Goal: Task Accomplishment & Management: Manage account settings

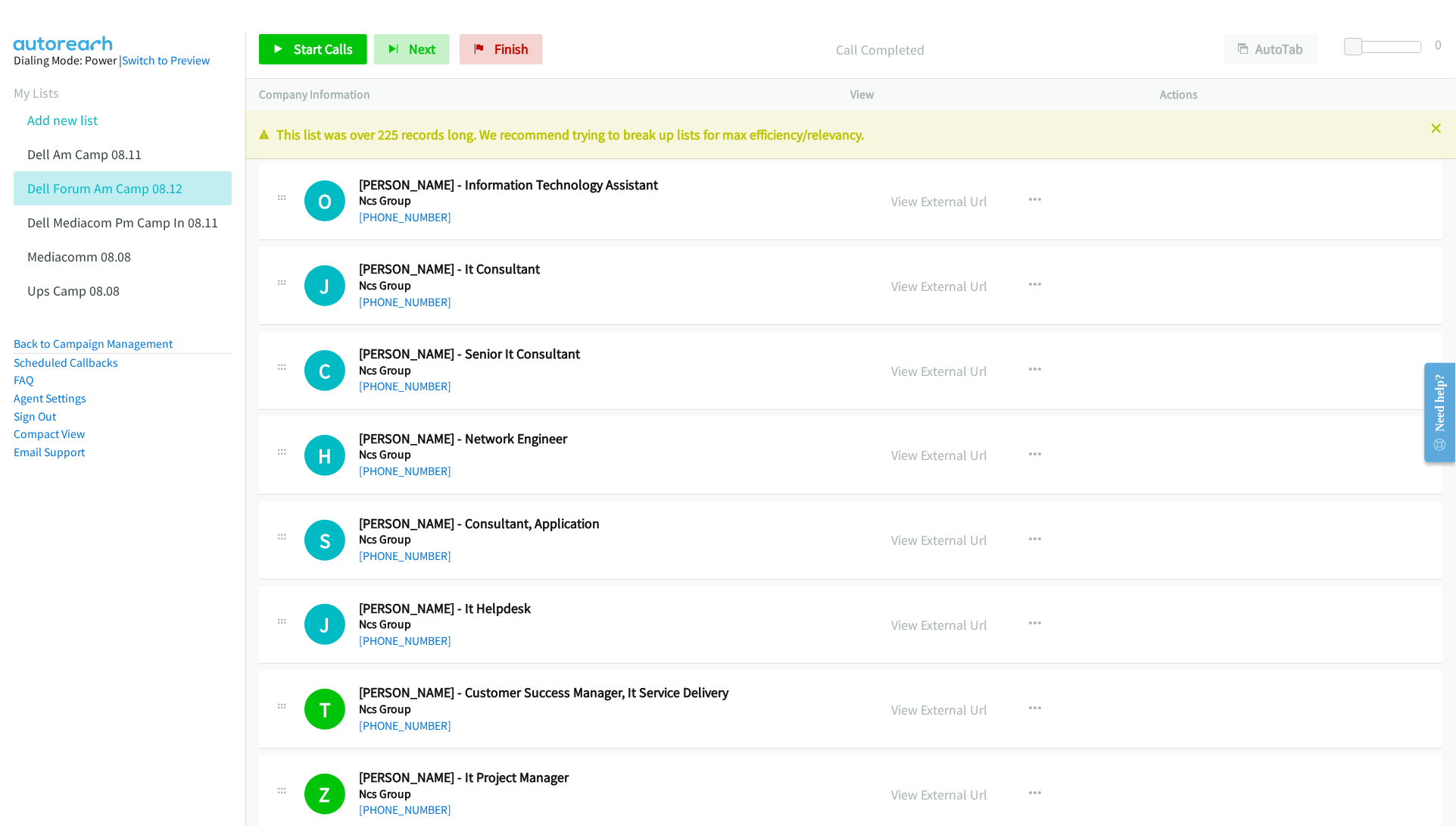
scroll to position [852, 0]
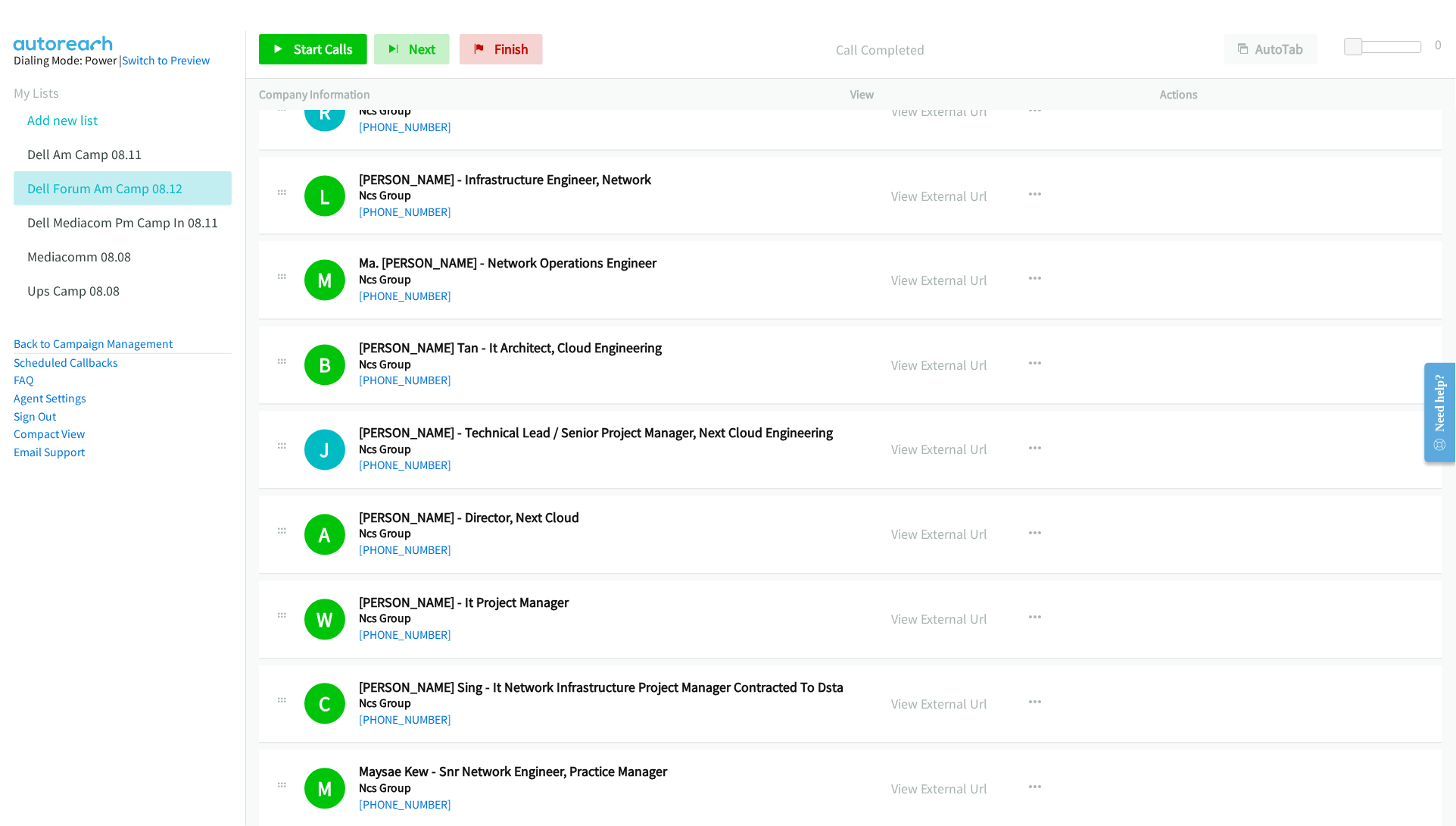
click at [92, 599] on nav "Dialing Mode: Power | Switch to Preview My Lists Add new list Dell Am Camp 08.1…" at bounding box center [123, 444] width 247 height 826
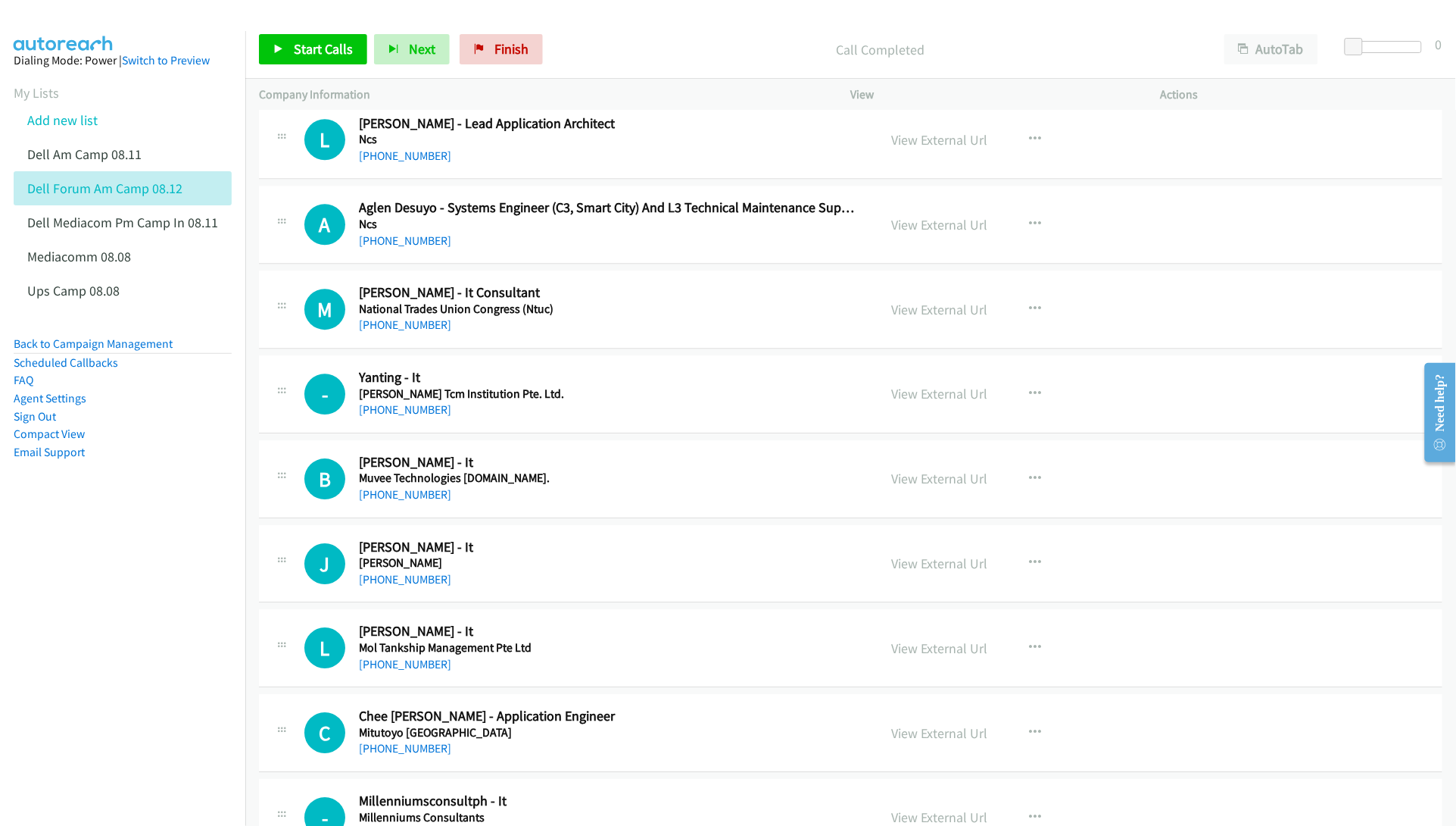
scroll to position [7197, 0]
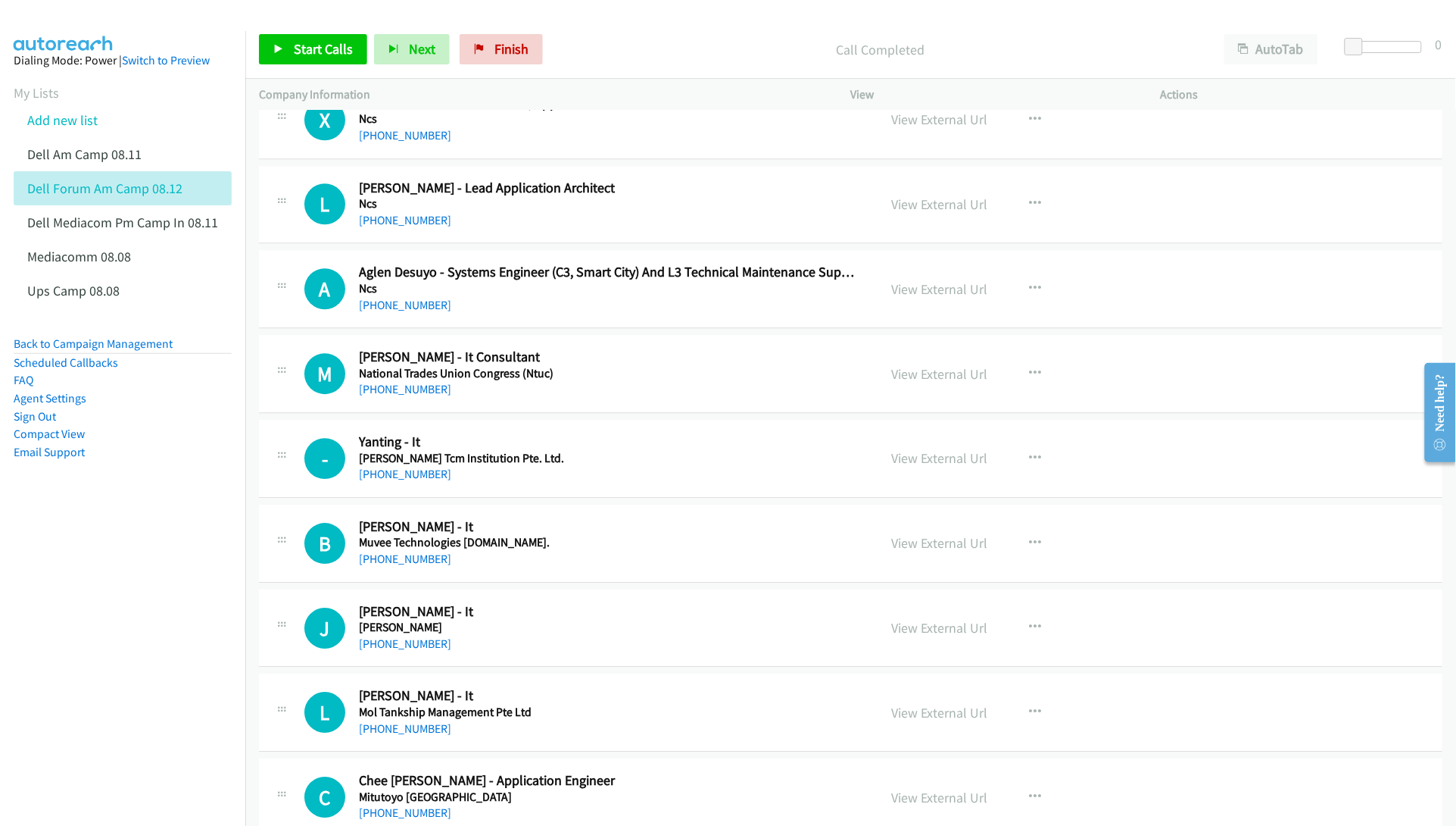
click at [196, 557] on nav "Dialing Mode: Power | Switch to Preview My Lists Add new list Dell Am Camp 08.1…" at bounding box center [123, 444] width 247 height 826
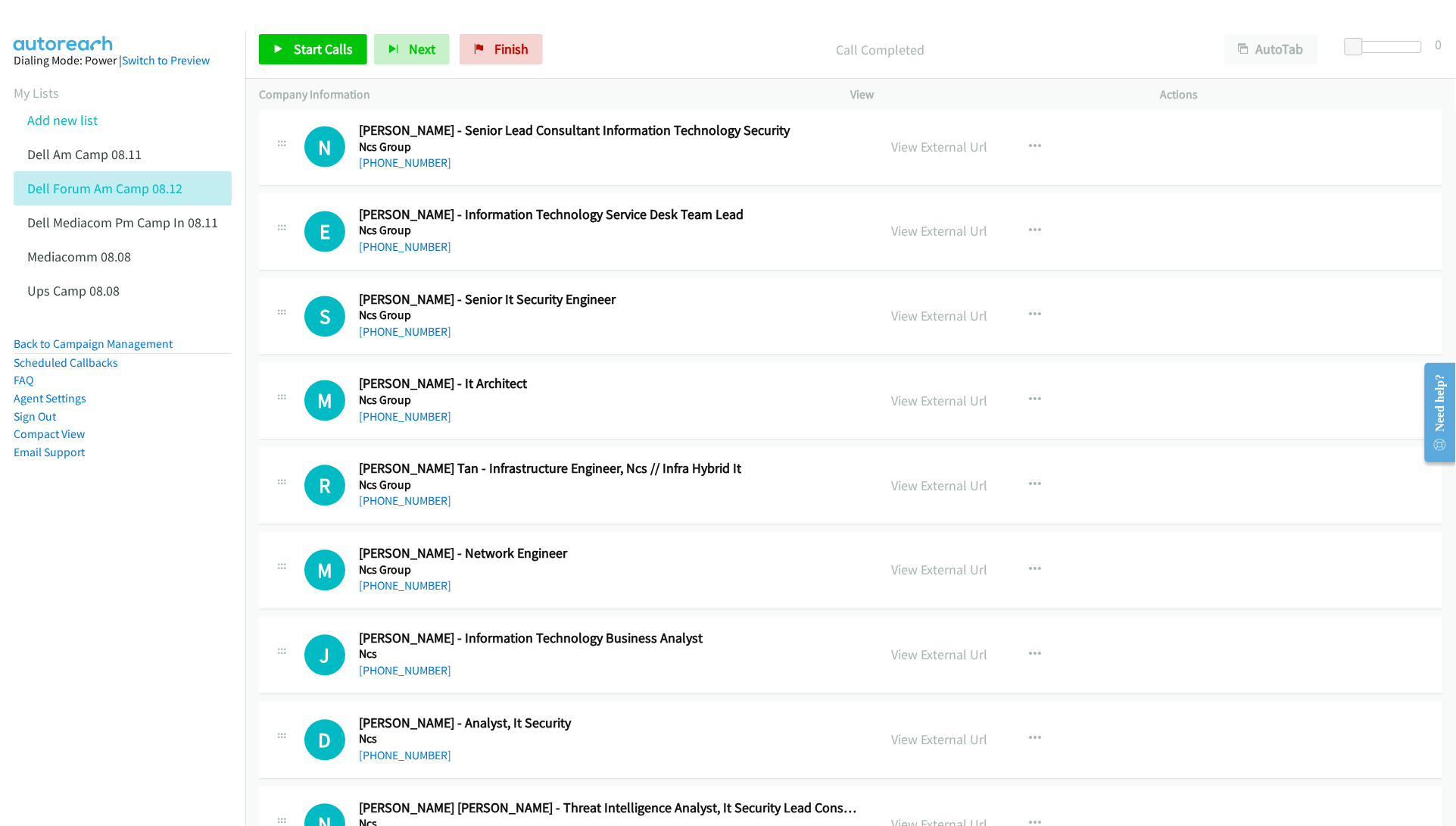
scroll to position [4734, 0]
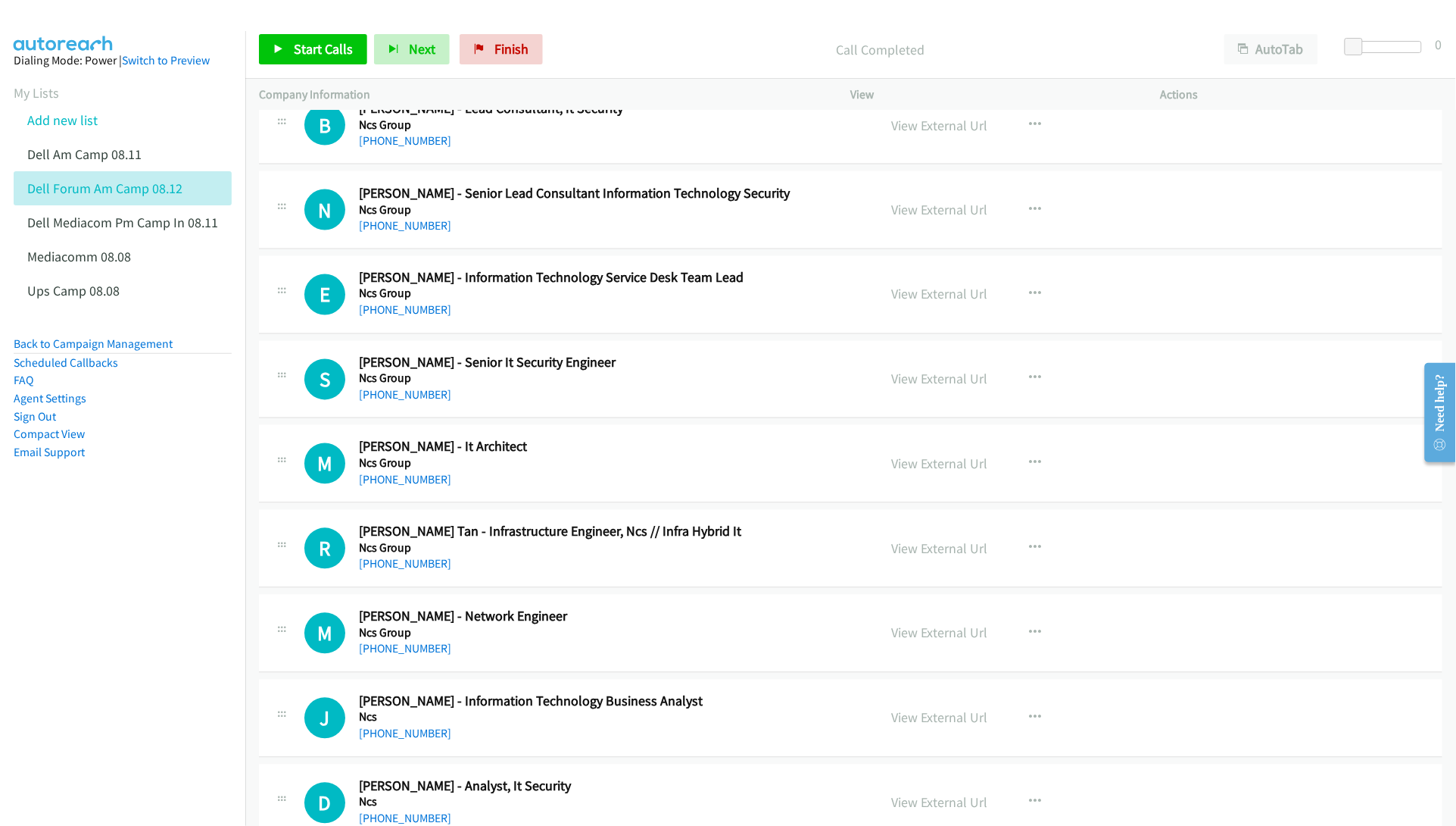
click at [126, 616] on nav "Dialing Mode: Power | Switch to Preview My Lists Add new list Dell Am Camp 08.1…" at bounding box center [123, 444] width 247 height 826
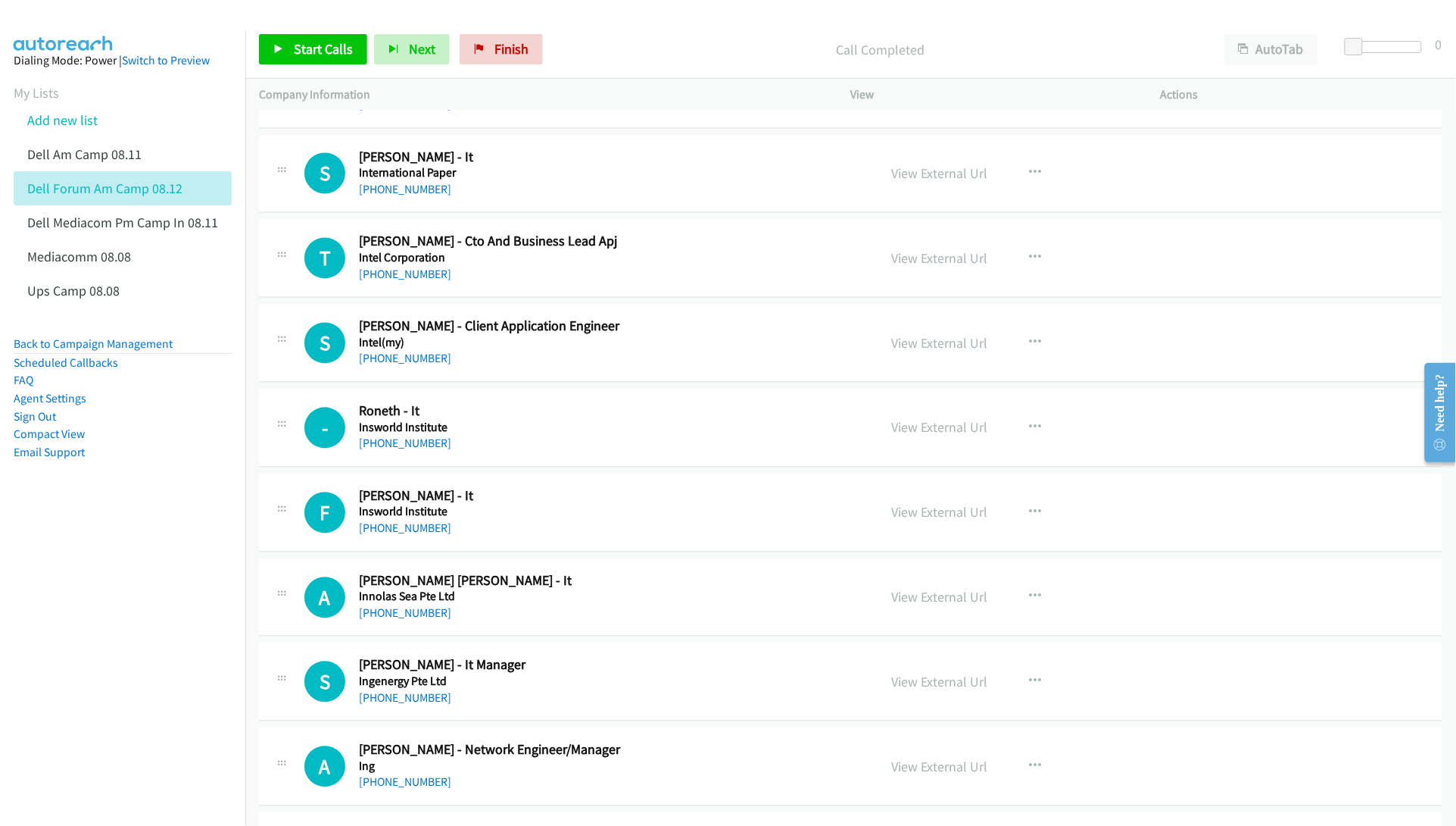
scroll to position [12594, 0]
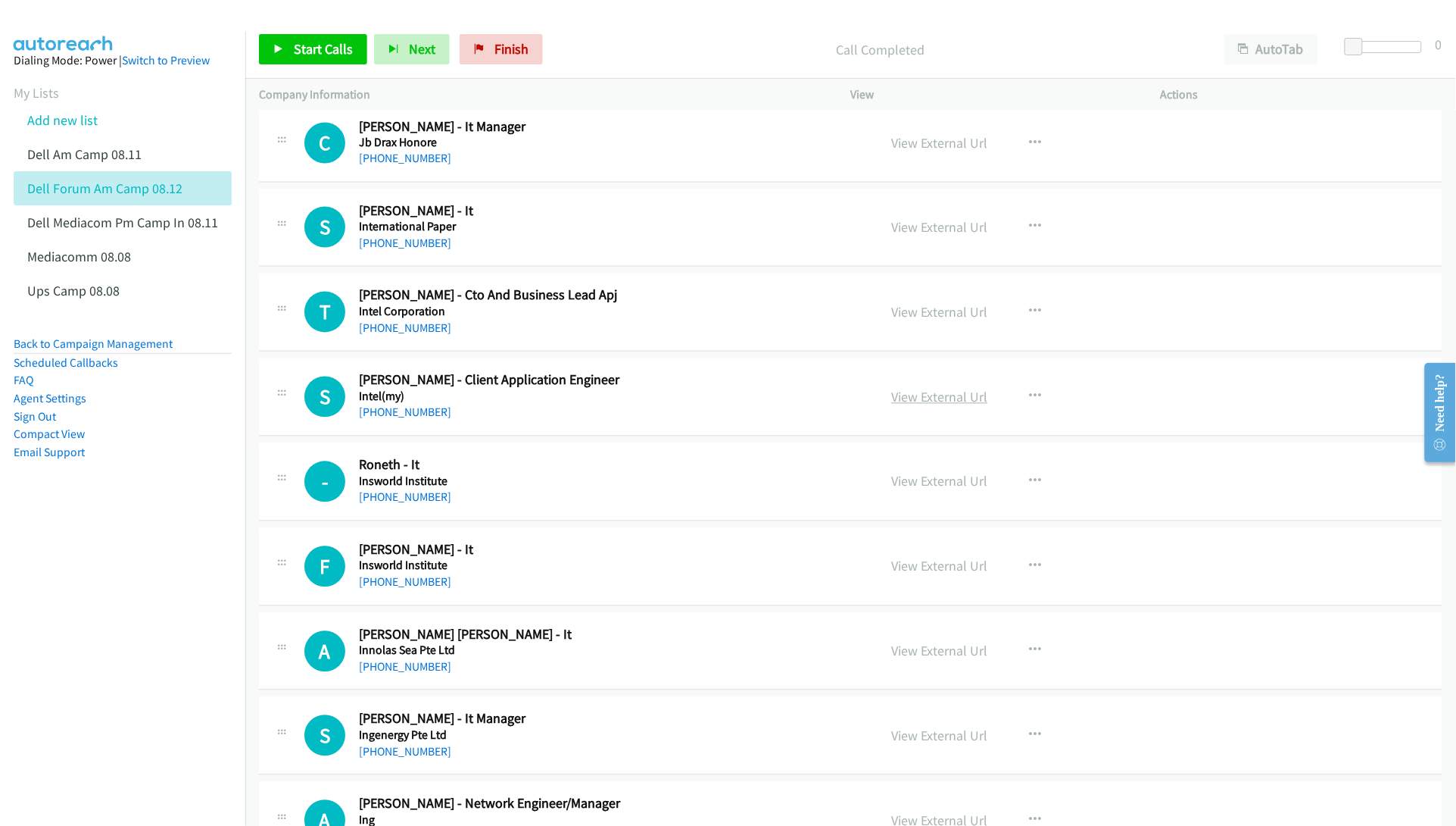
click at [910, 406] on link "View External Url" at bounding box center [941, 397] width 96 height 18
click at [920, 321] on link "View External Url" at bounding box center [941, 312] width 96 height 18
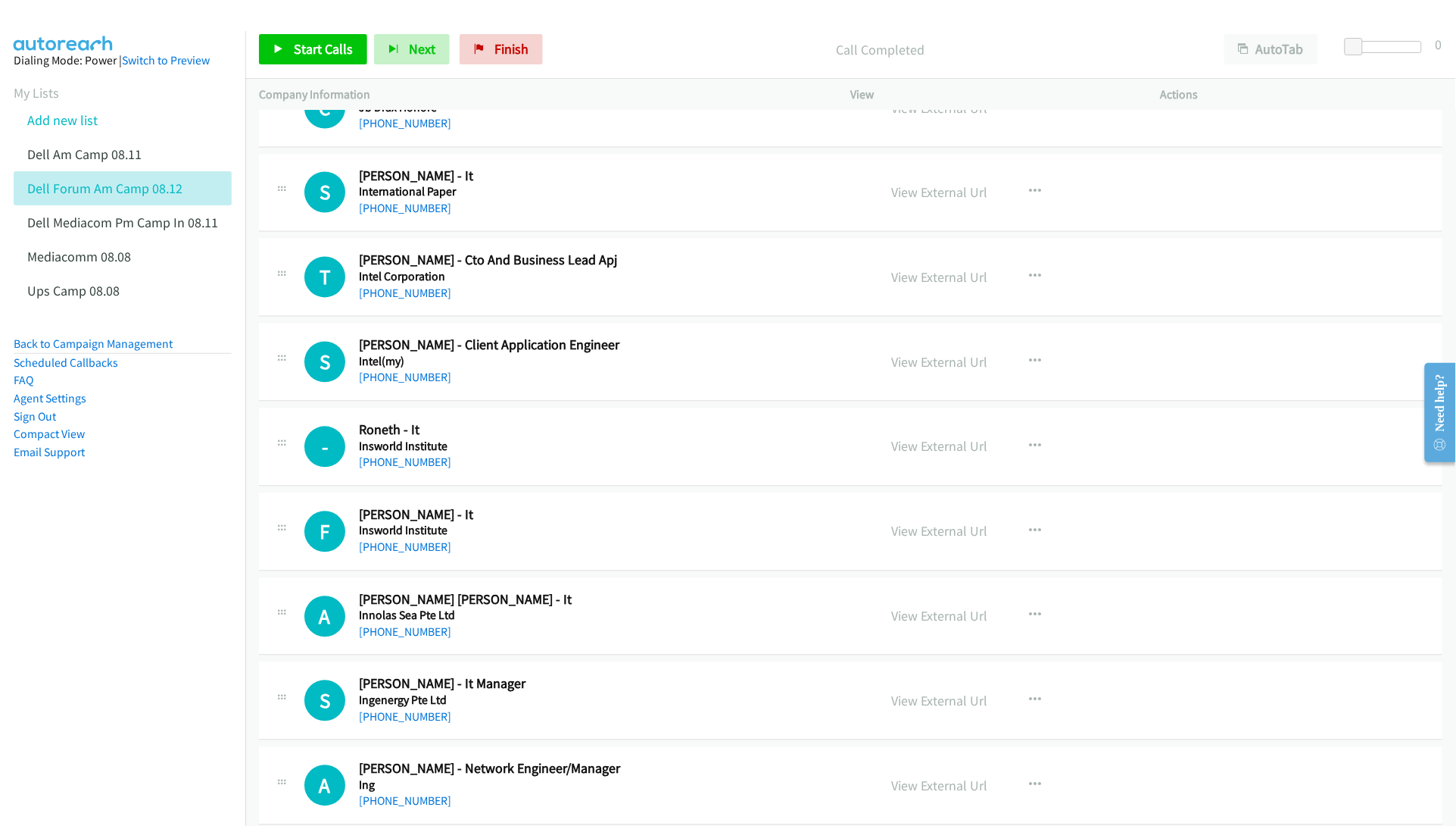
scroll to position [12689, 0]
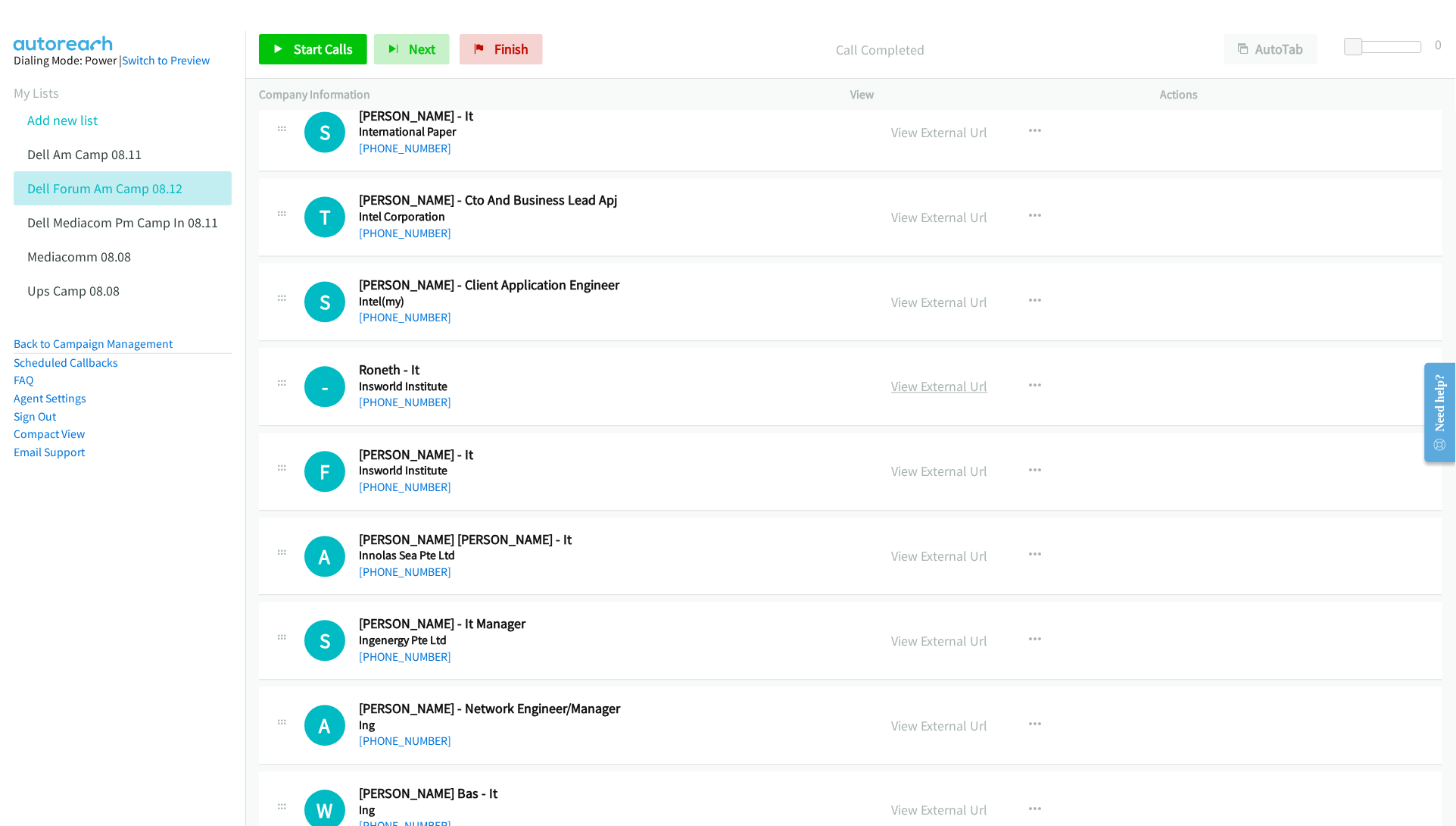
click at [917, 396] on link "View External Url" at bounding box center [941, 387] width 96 height 18
drag, startPoint x: 648, startPoint y: 138, endPoint x: 708, endPoint y: 213, distance: 96.0
click at [83, 116] on link "Add new list" at bounding box center [62, 120] width 70 height 18
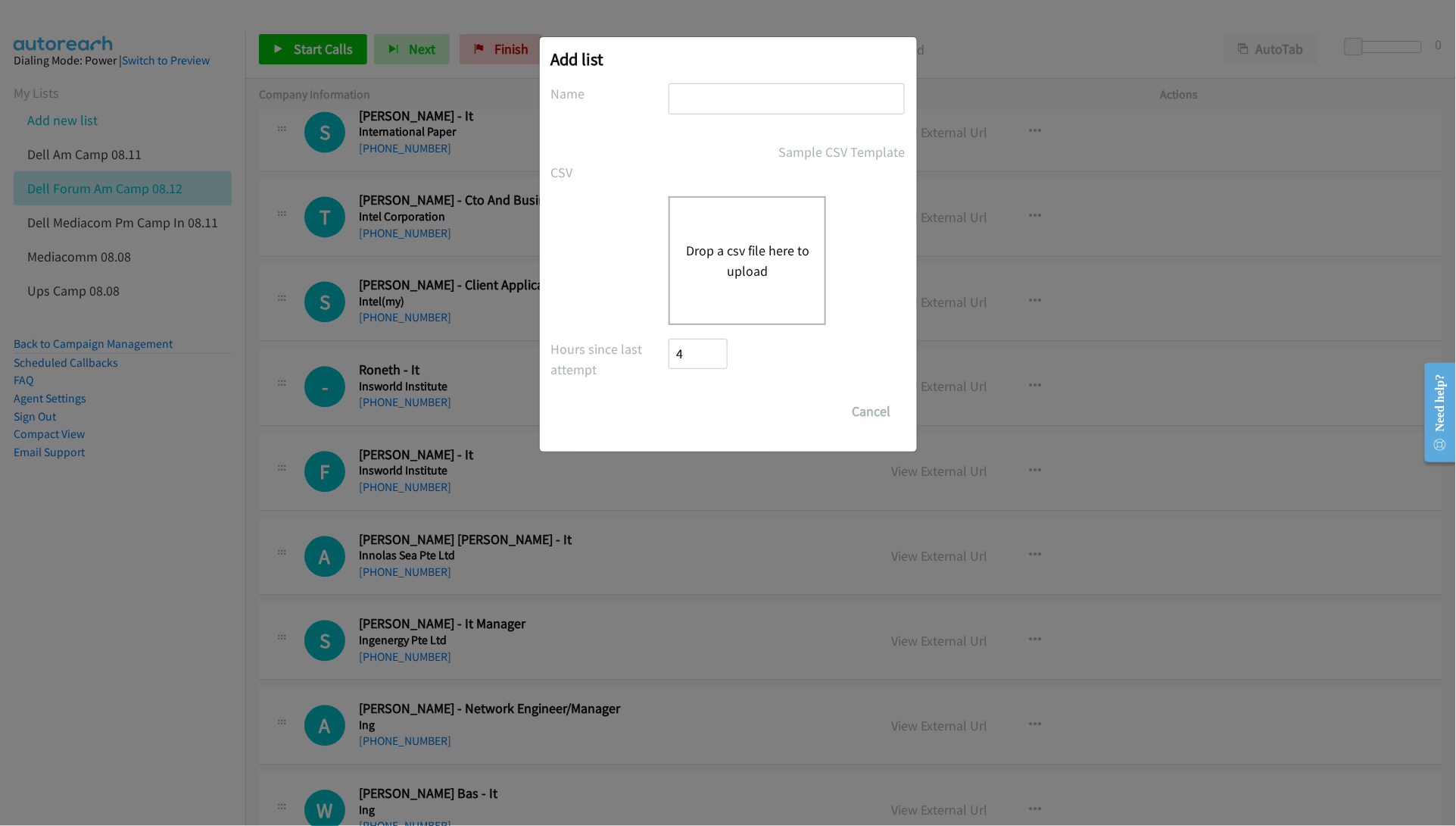
click at [765, 256] on button "Drop a csv file here to upload" at bounding box center [748, 261] width 124 height 41
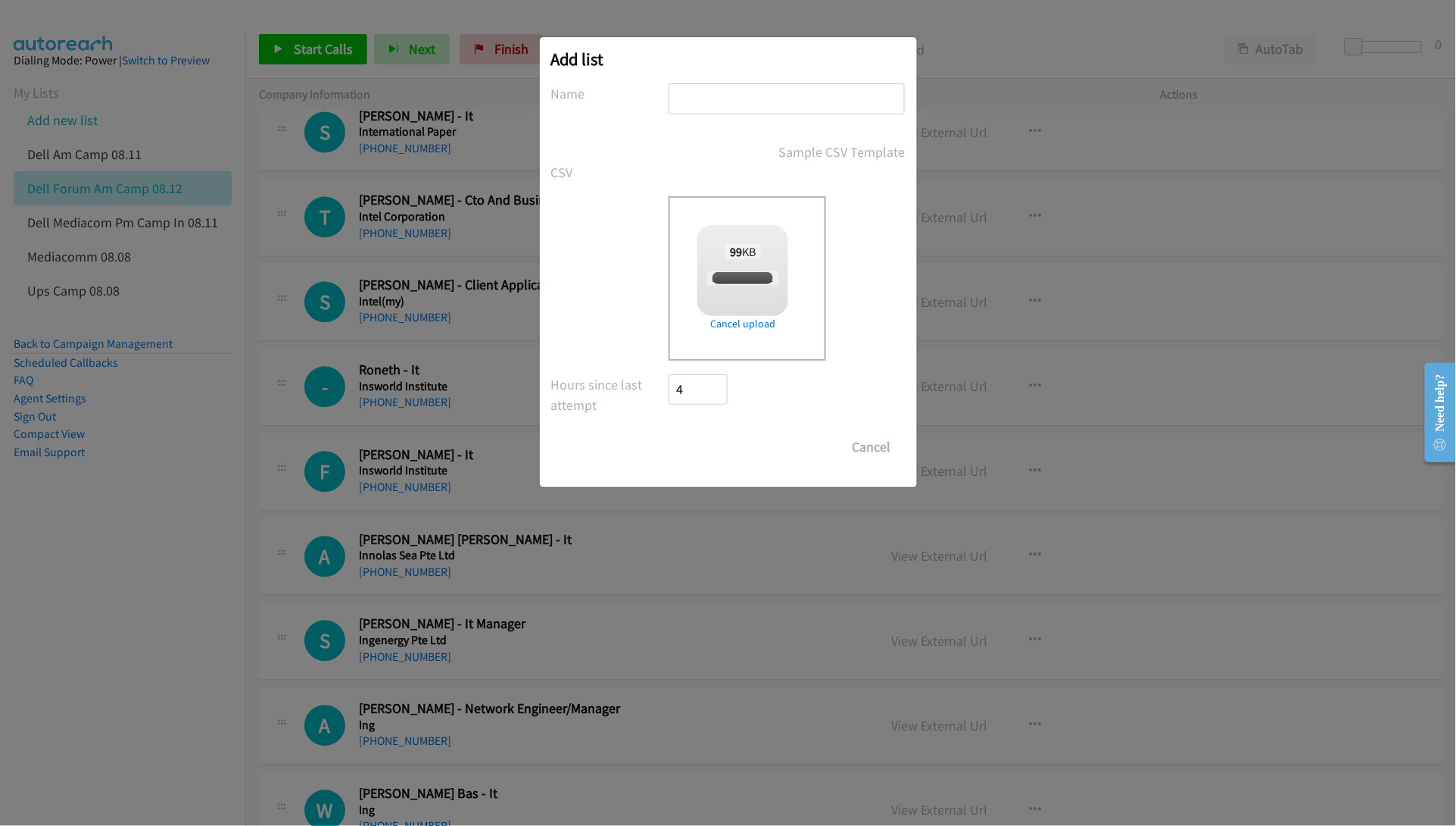
checkbox input "true"
click at [731, 97] on input "text" at bounding box center [787, 99] width 236 height 32
click at [872, 95] on input "DELL SG FORUM AM CAMP 08.01" at bounding box center [787, 99] width 236 height 32
type input "DELL SG FORUM AM CAMP 08.12 2.0"
click at [721, 447] on input "Save List" at bounding box center [709, 447] width 80 height 31
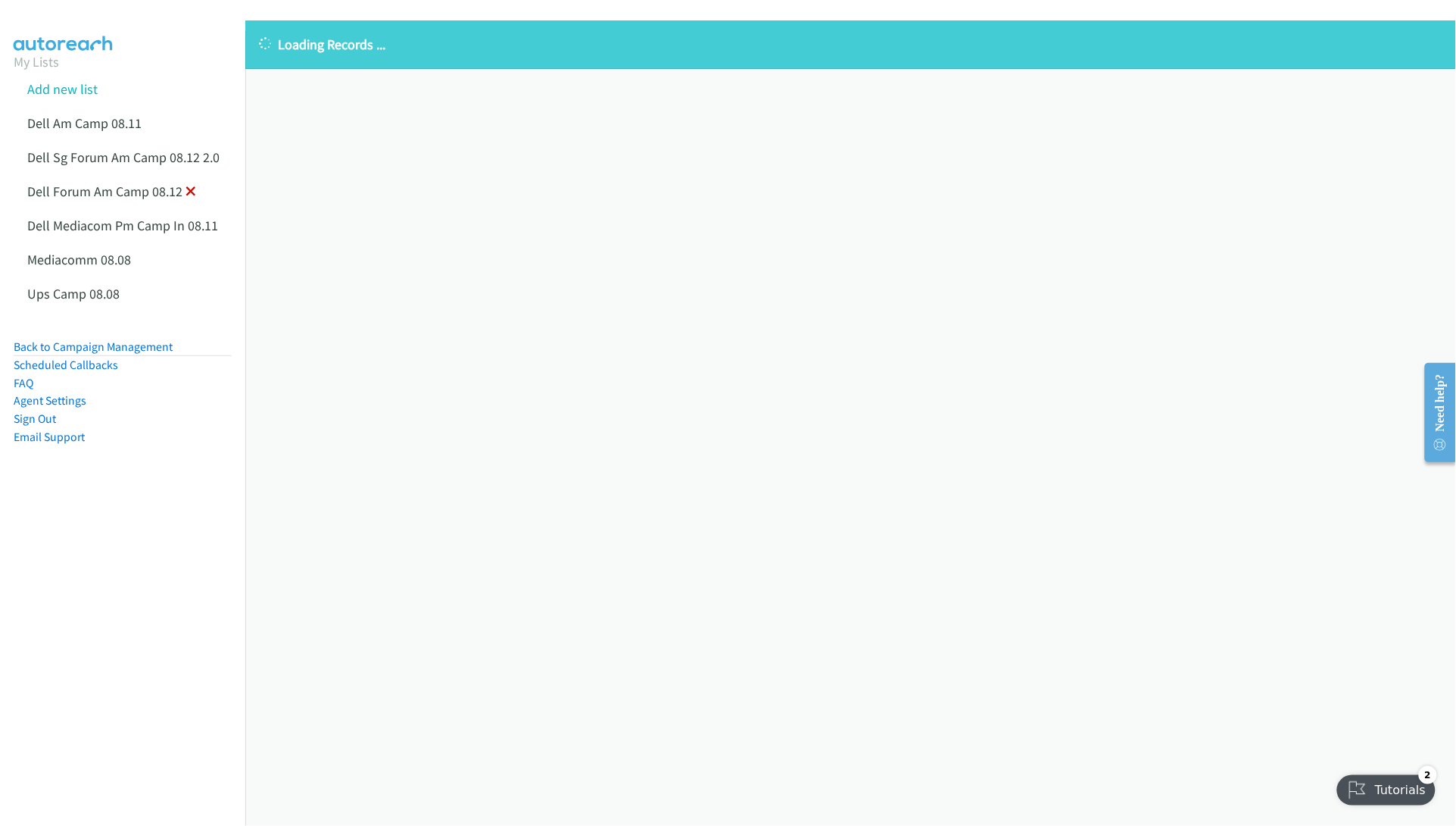
click at [188, 190] on icon at bounding box center [190, 192] width 10 height 10
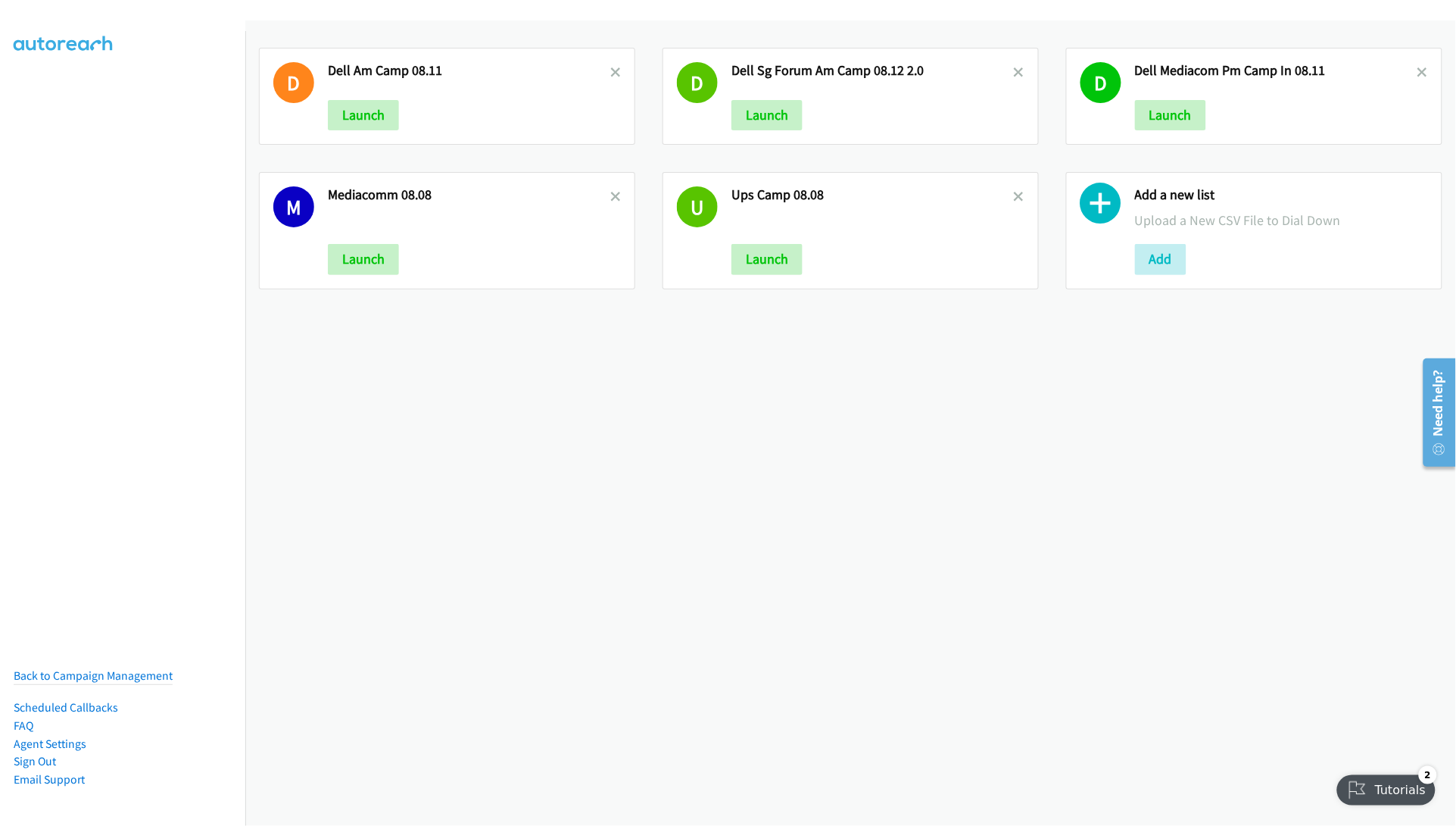
click at [932, 477] on div "D Dell Am Camp 08.11 Launch D Dell Sg Forum Am Camp 08.12 2.0 Launch D Dell Med…" at bounding box center [851, 423] width 1211 height 806
click at [611, 193] on icon at bounding box center [615, 197] width 10 height 10
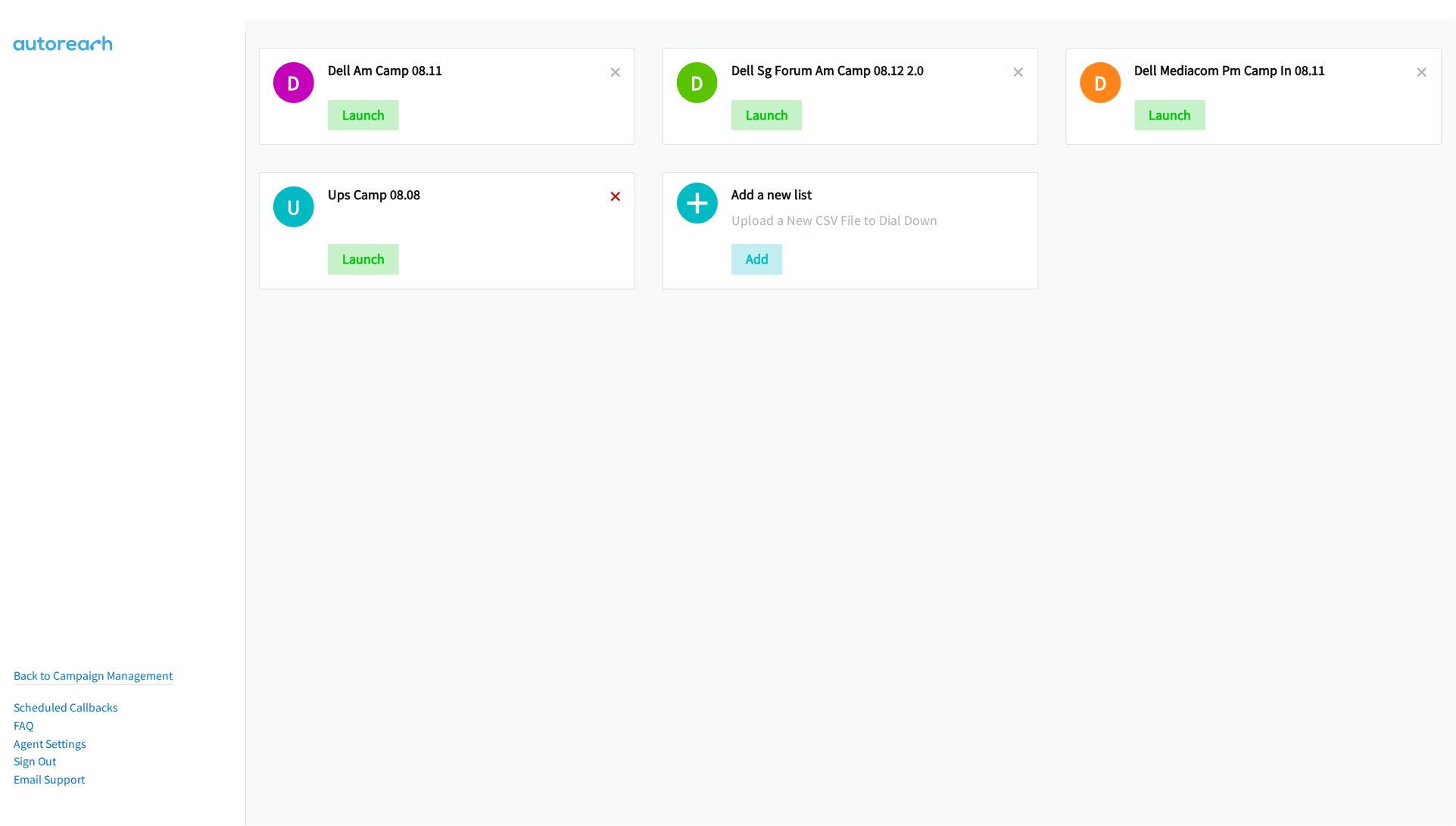
click at [611, 197] on icon at bounding box center [615, 197] width 10 height 10
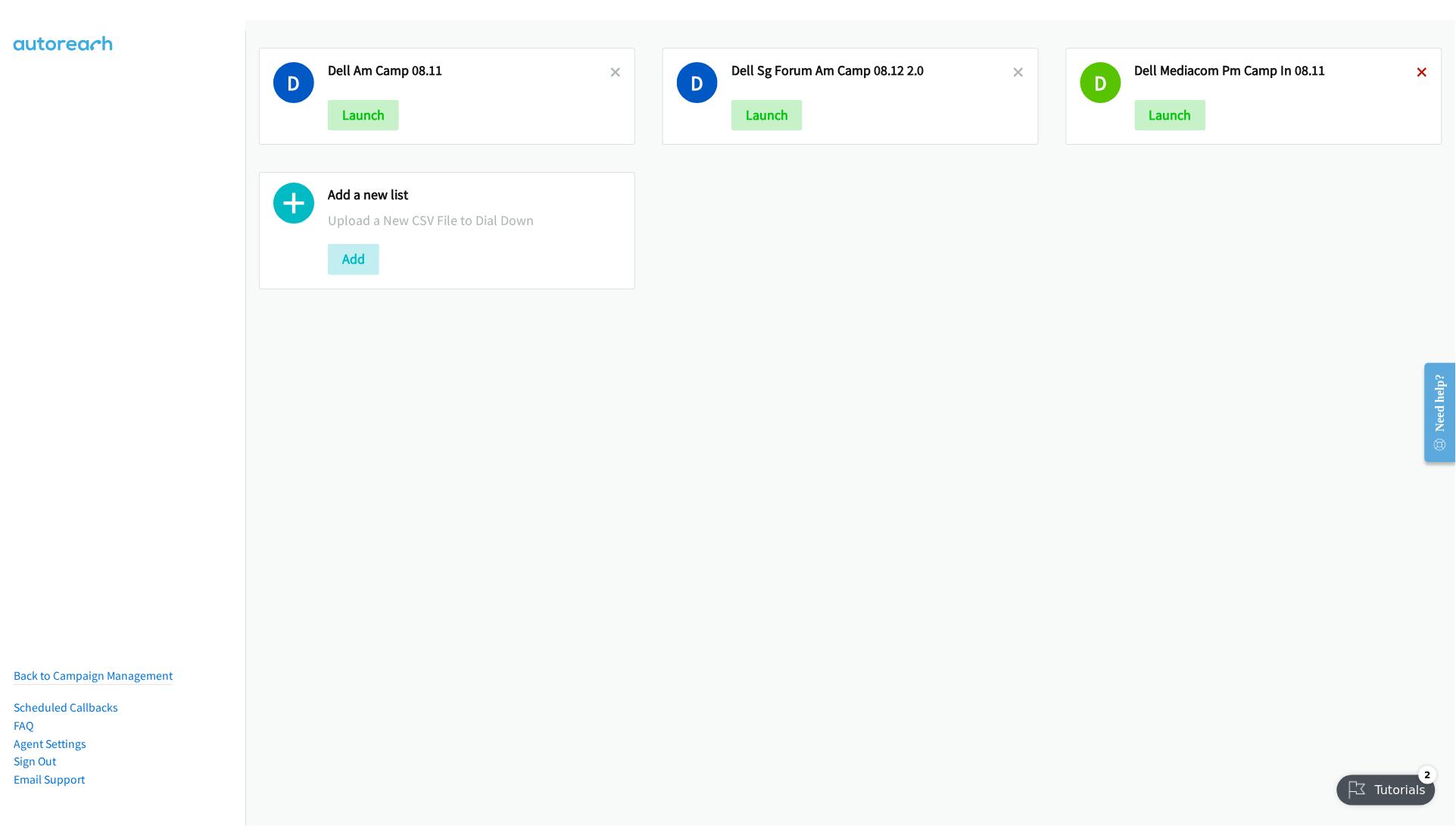
click at [1418, 69] on icon at bounding box center [1423, 73] width 10 height 10
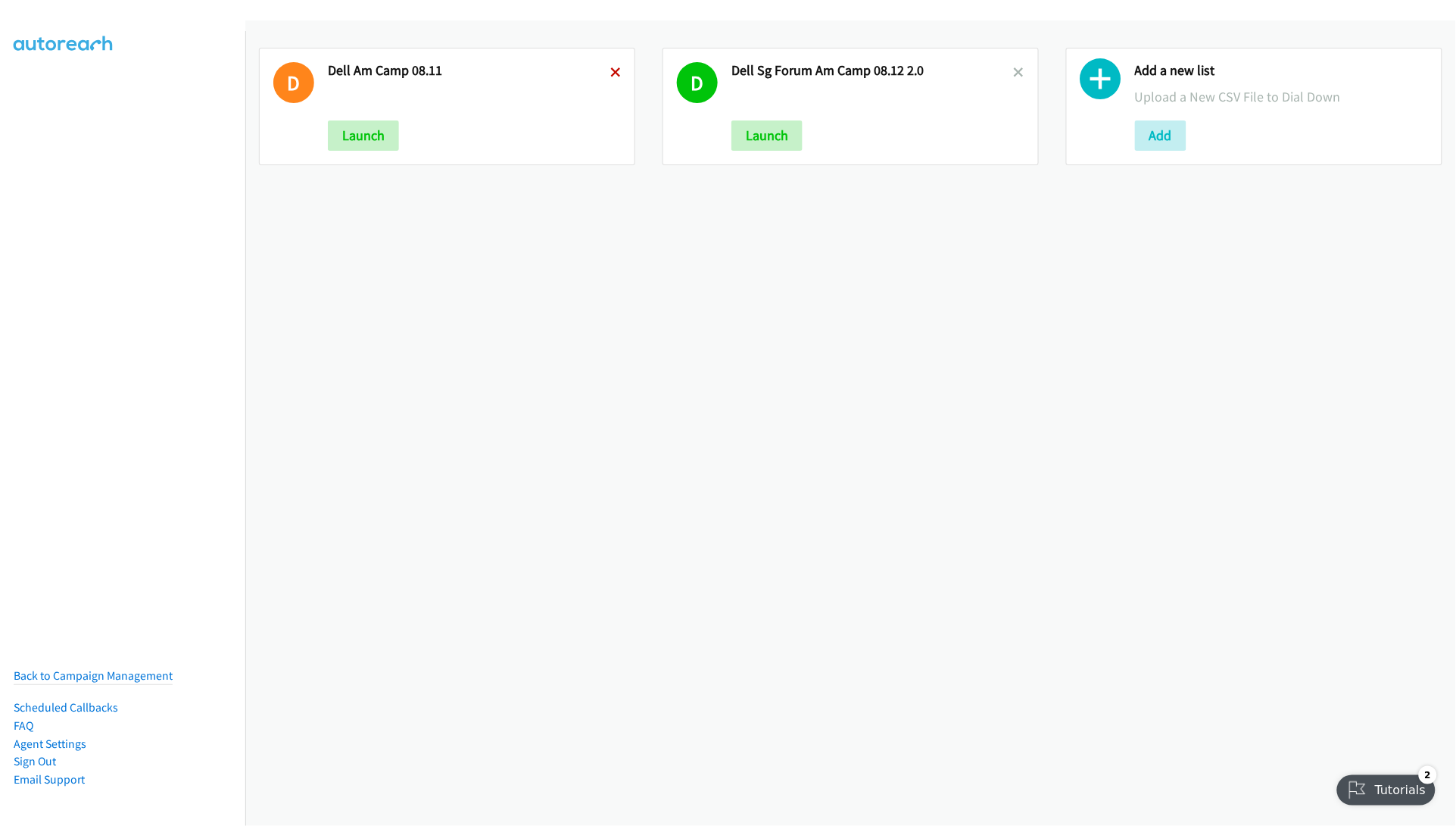
click at [611, 70] on icon at bounding box center [615, 73] width 10 height 10
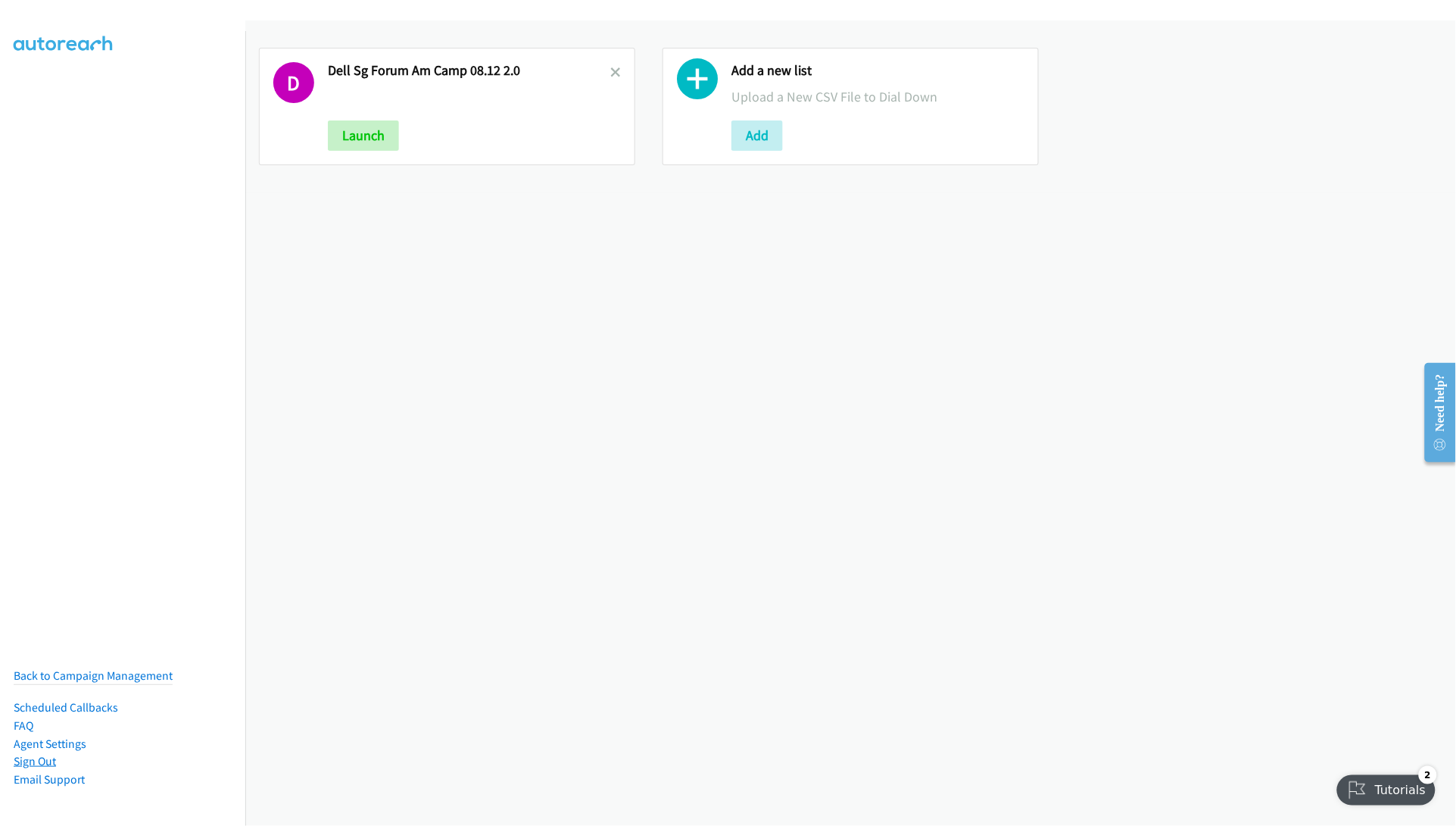
click at [28, 754] on link "Sign Out" at bounding box center [35, 761] width 43 height 15
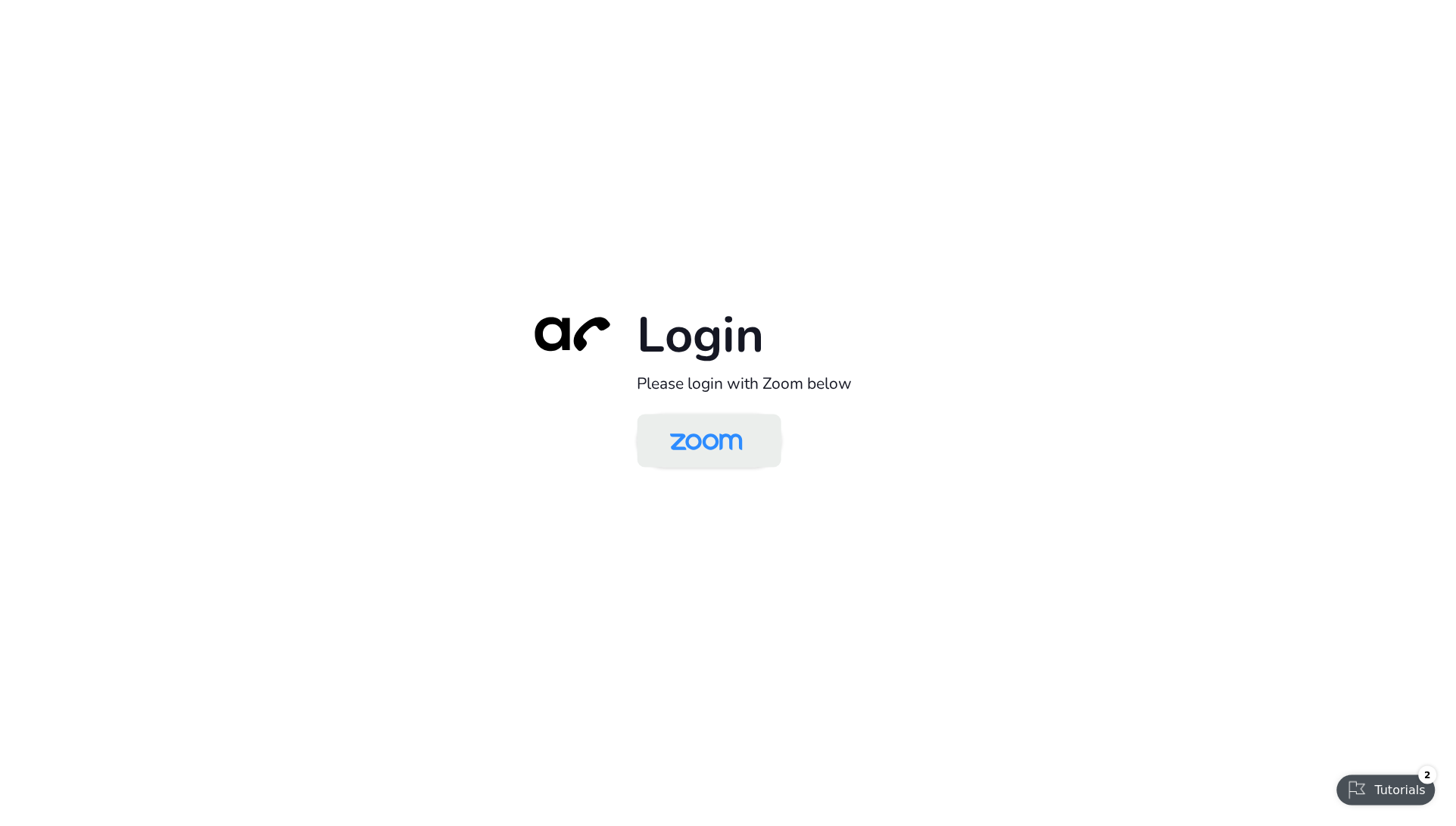
click at [671, 423] on img at bounding box center [706, 441] width 105 height 49
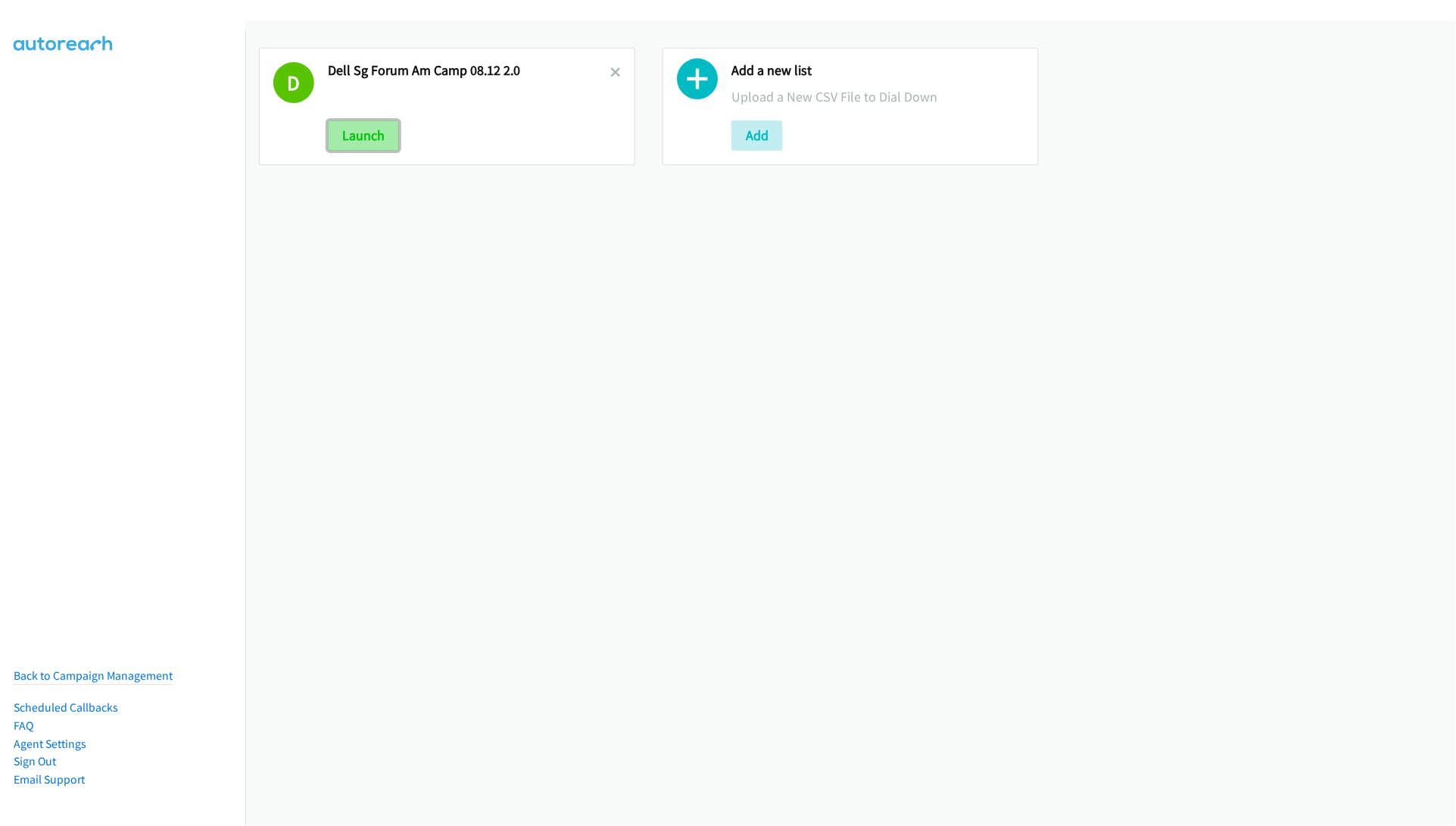
click at [343, 147] on button "Launch" at bounding box center [363, 135] width 71 height 31
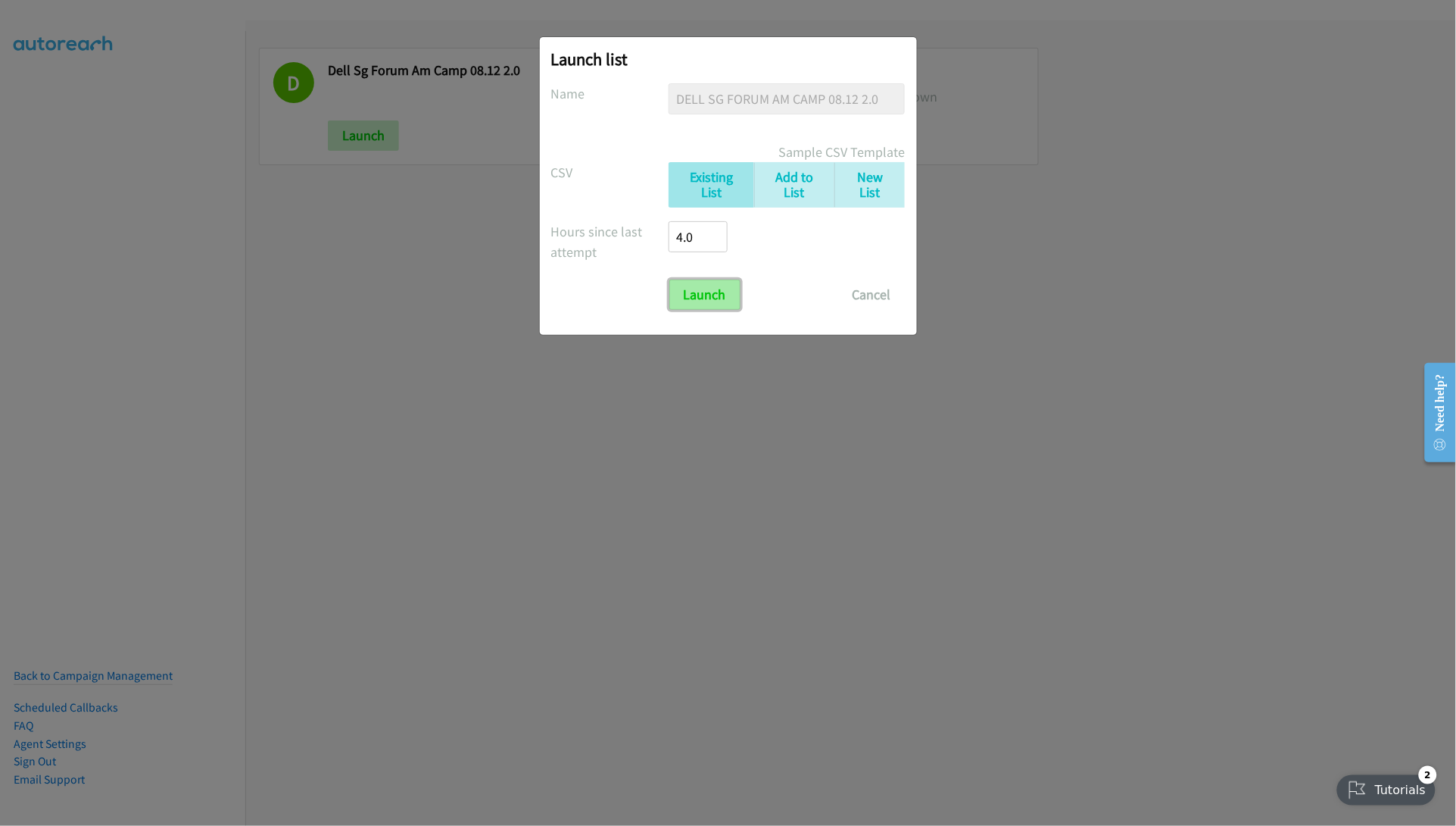
click at [701, 294] on input "Launch" at bounding box center [704, 295] width 71 height 31
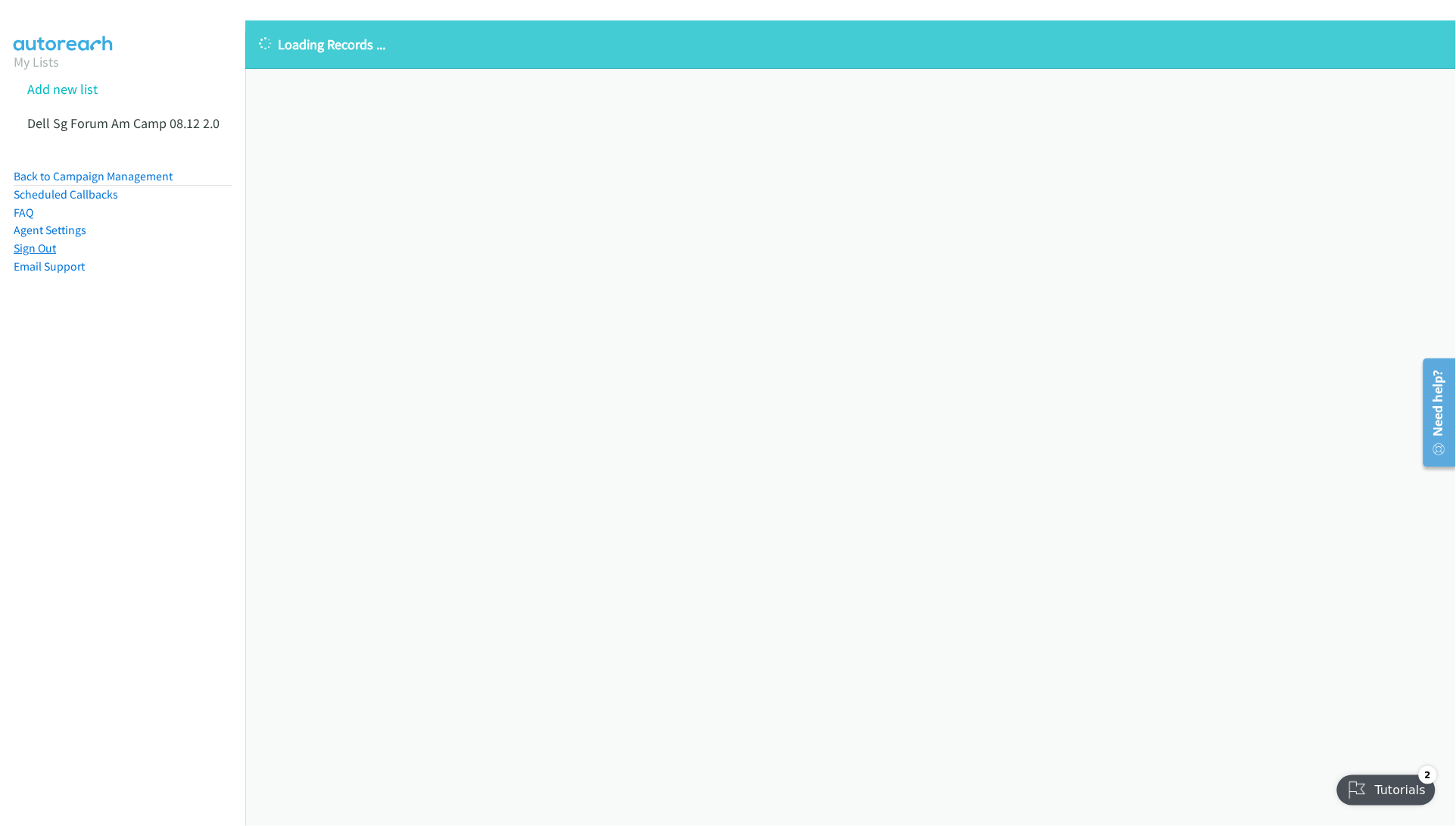
click at [45, 248] on link "Sign Out" at bounding box center [35, 248] width 43 height 15
